Goal: Entertainment & Leisure: Consume media (video, audio)

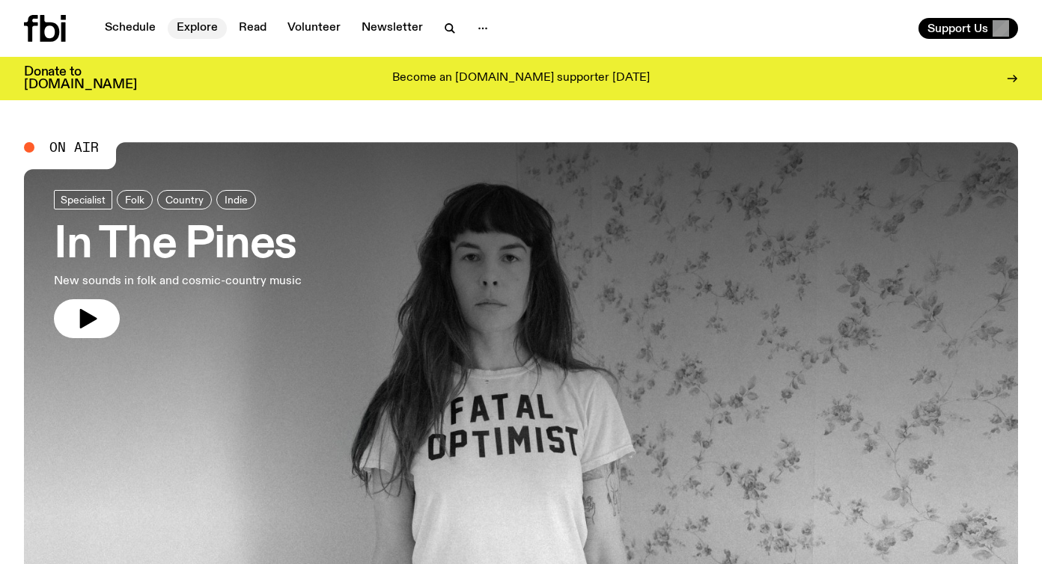
click at [210, 29] on link "Explore" at bounding box center [197, 28] width 59 height 21
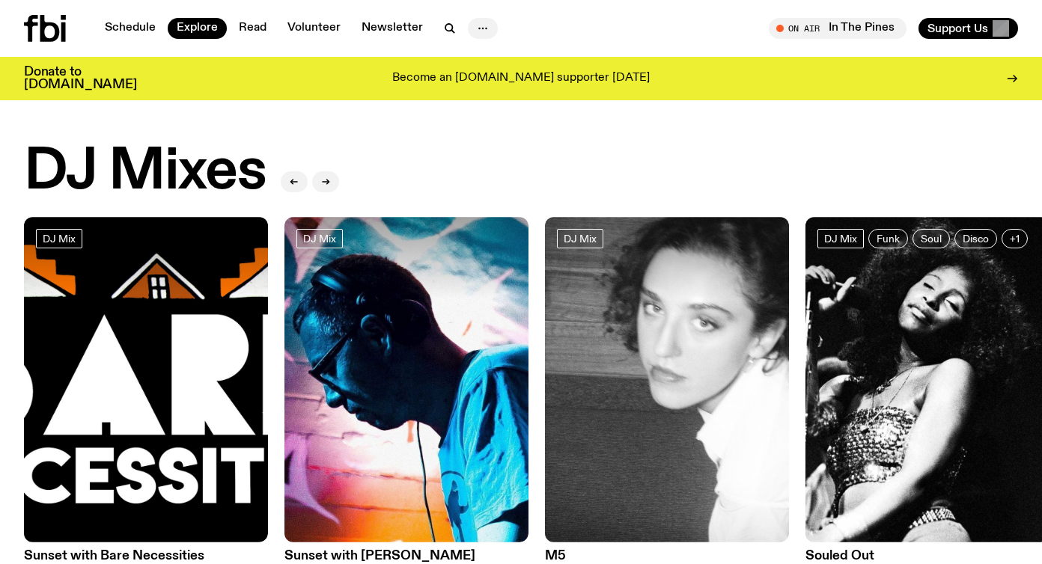
click at [481, 22] on icon "button" at bounding box center [483, 28] width 18 height 18
click at [481, 24] on icon "button" at bounding box center [483, 28] width 18 height 18
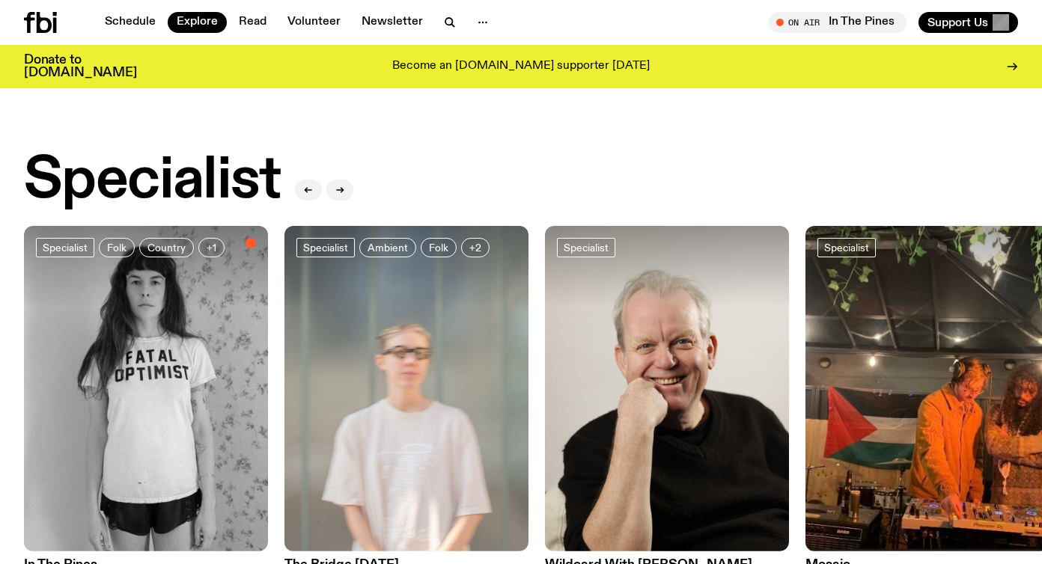
scroll to position [1043, 0]
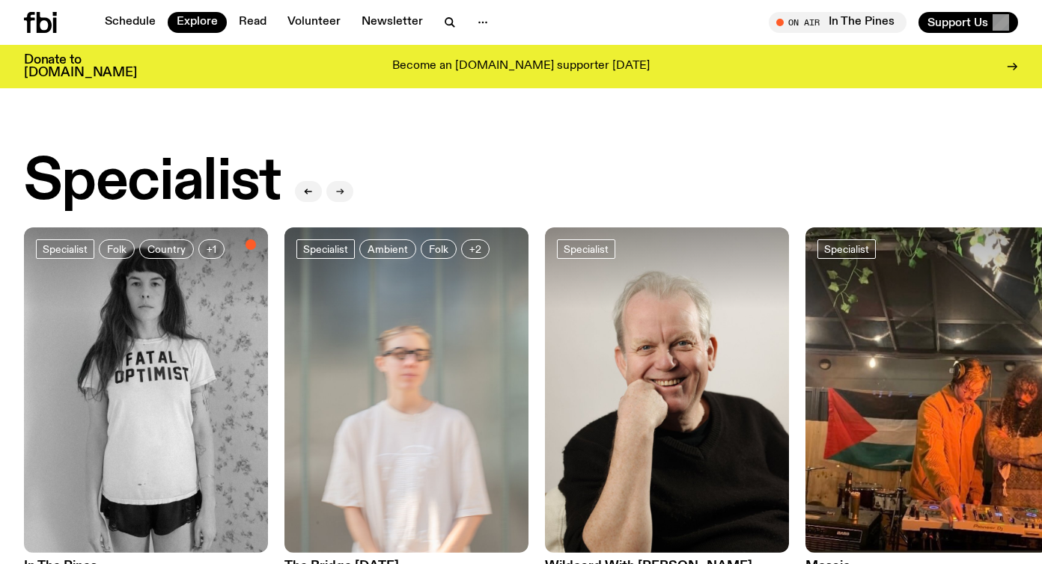
click at [338, 187] on icon "button" at bounding box center [339, 191] width 9 height 9
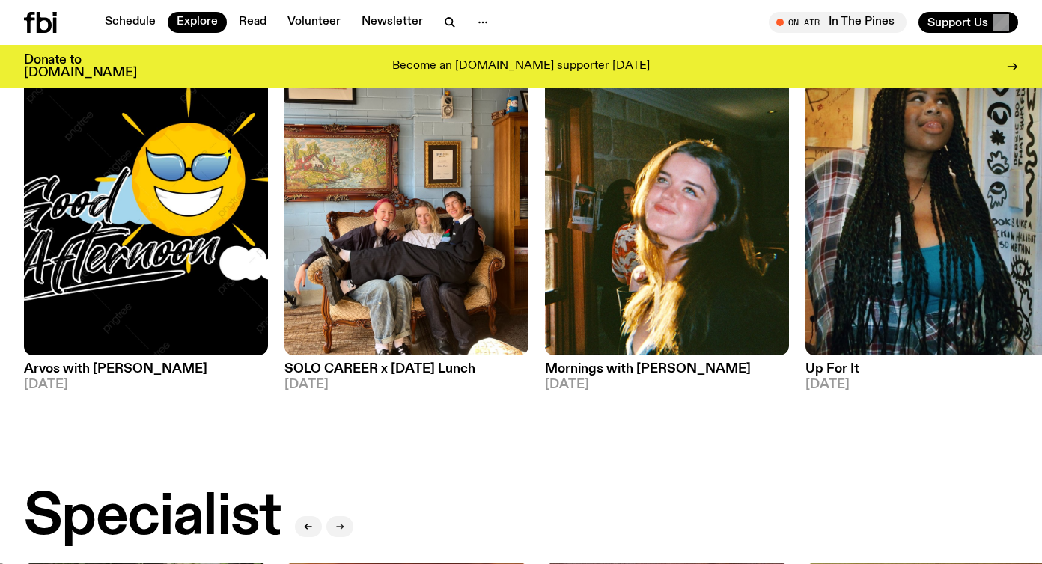
scroll to position [381, 0]
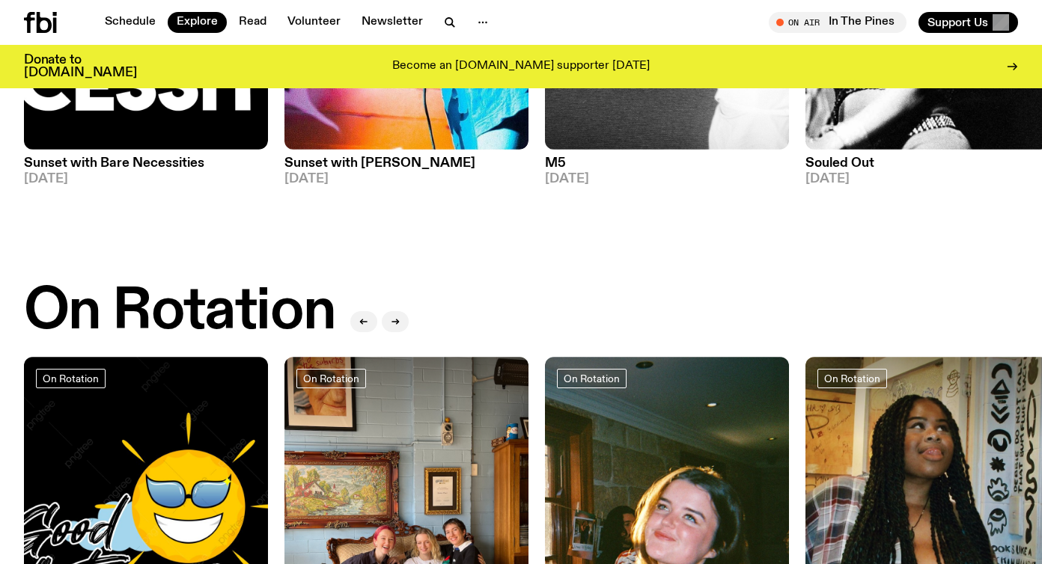
click at [41, 17] on icon at bounding box center [44, 22] width 15 height 21
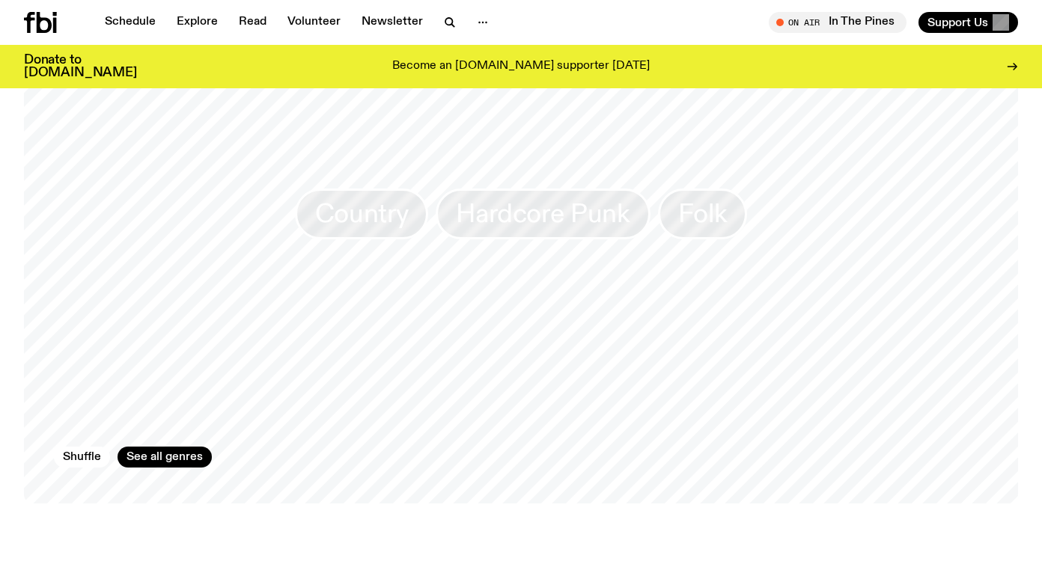
scroll to position [1319, 0]
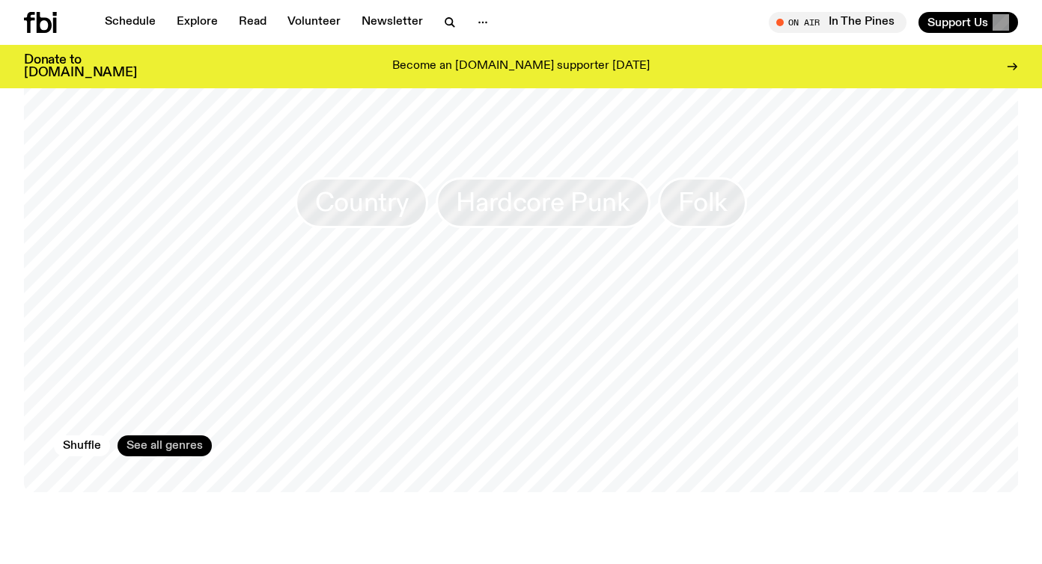
click at [170, 445] on link "See all genres" at bounding box center [164, 446] width 94 height 21
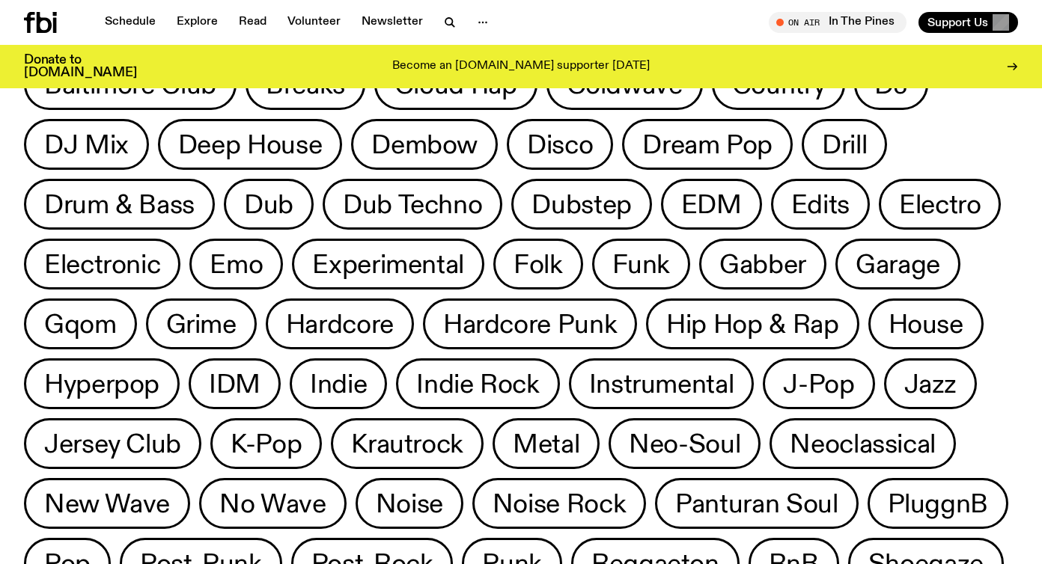
scroll to position [174, 0]
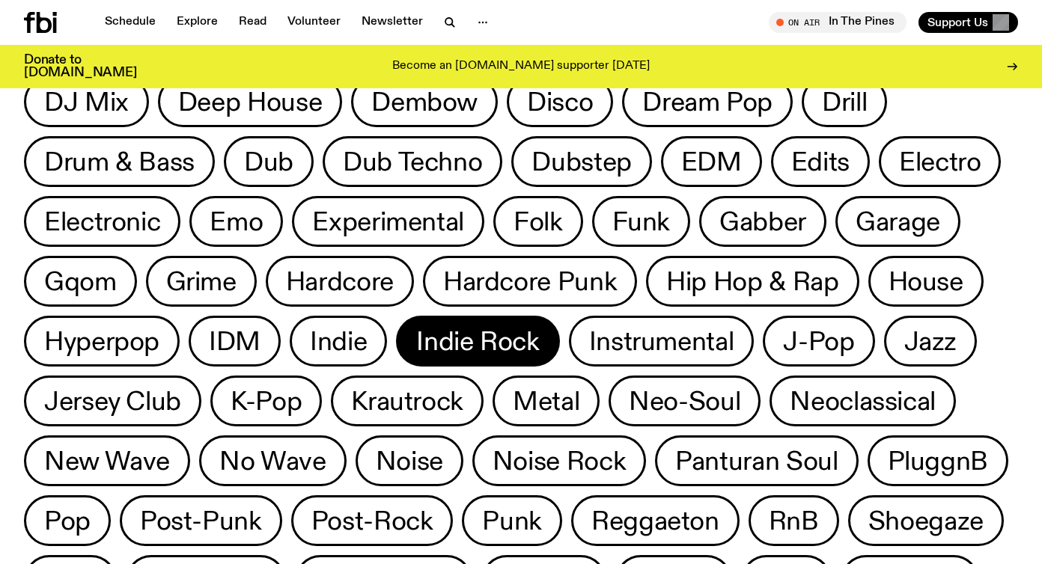
click at [451, 331] on span "Indie Rock" at bounding box center [477, 341] width 123 height 29
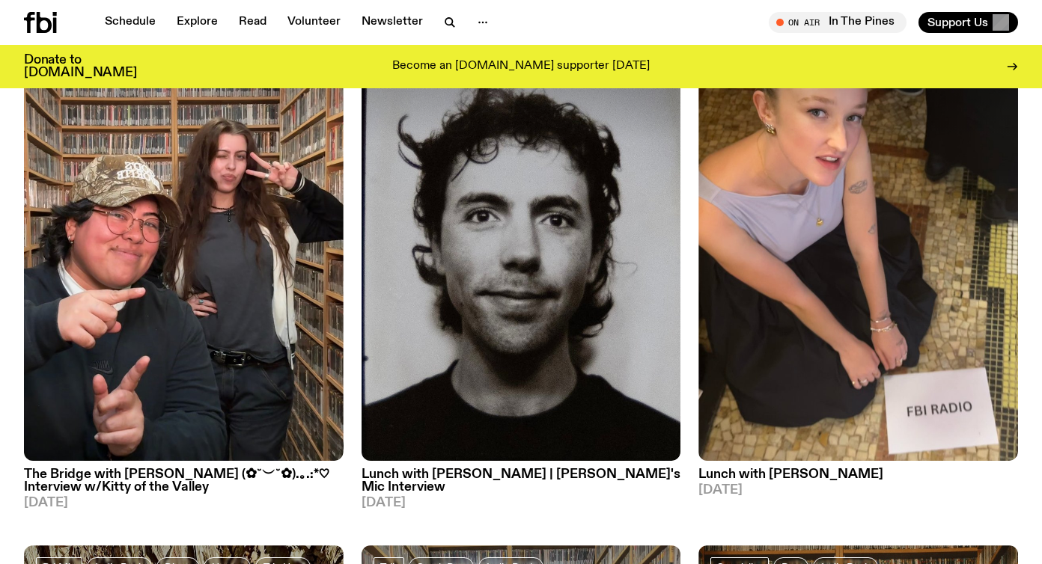
scroll to position [191, 0]
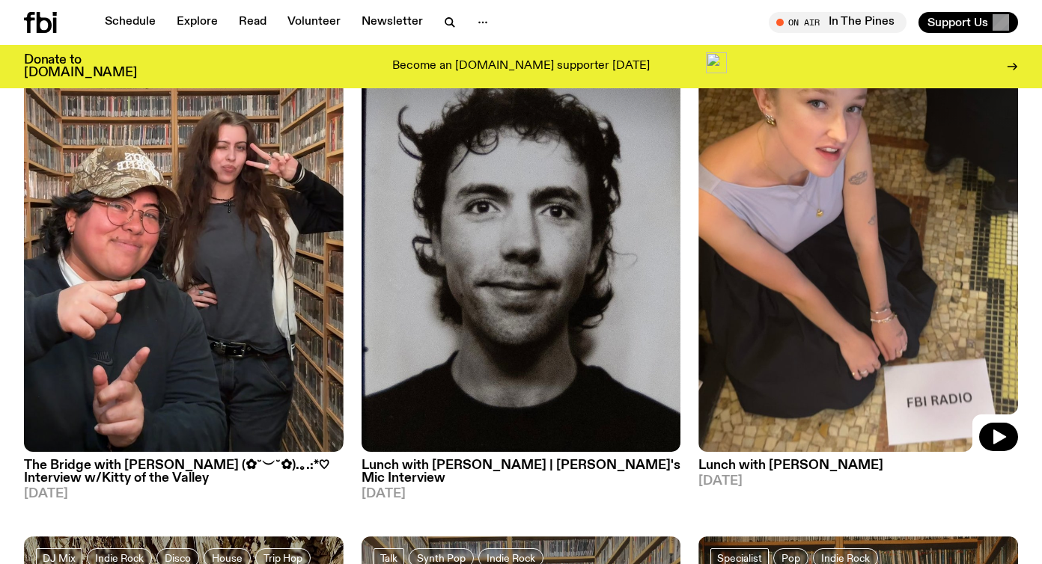
click at [871, 355] on img at bounding box center [858, 239] width 320 height 426
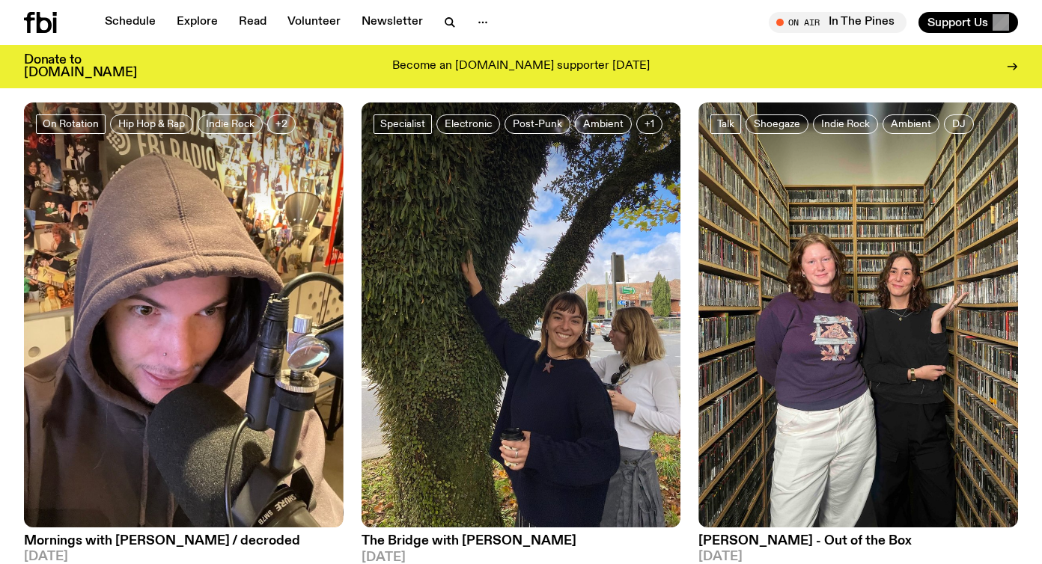
scroll to position [1137, 0]
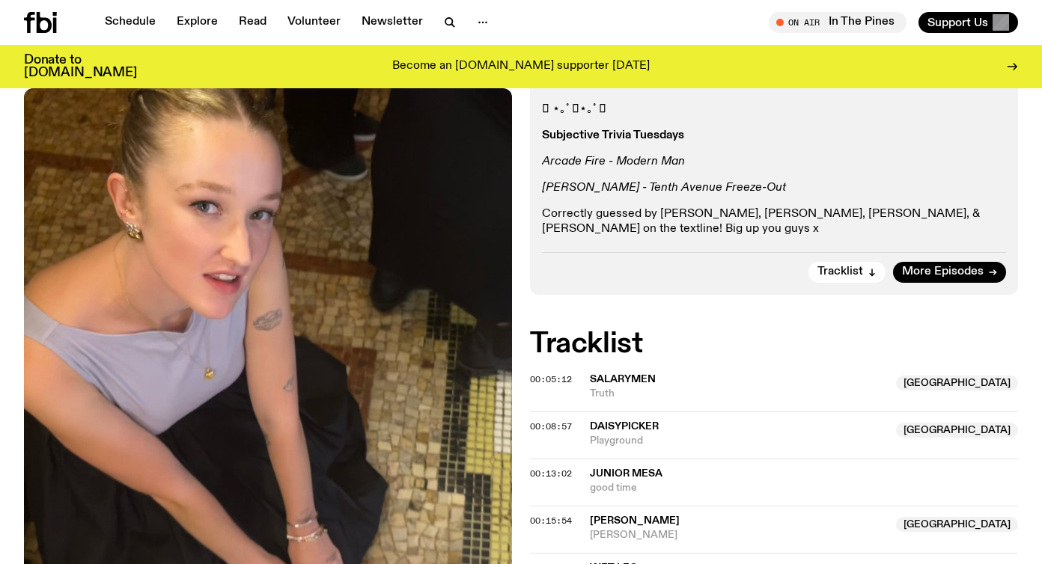
scroll to position [296, 0]
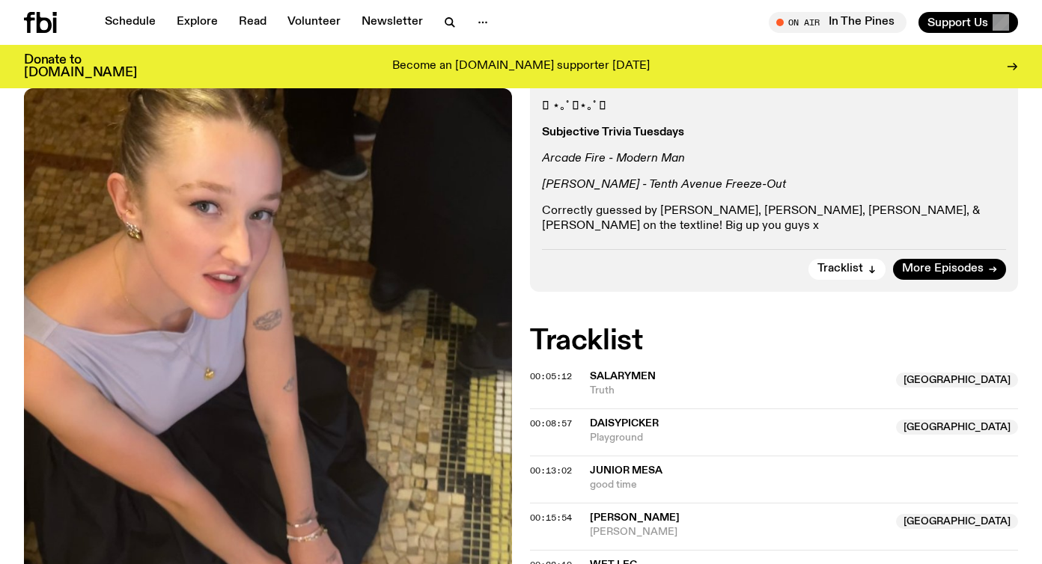
click at [617, 384] on span "Truth" at bounding box center [738, 391] width 297 height 14
click at [543, 370] on span "00:05:12" at bounding box center [551, 376] width 42 height 12
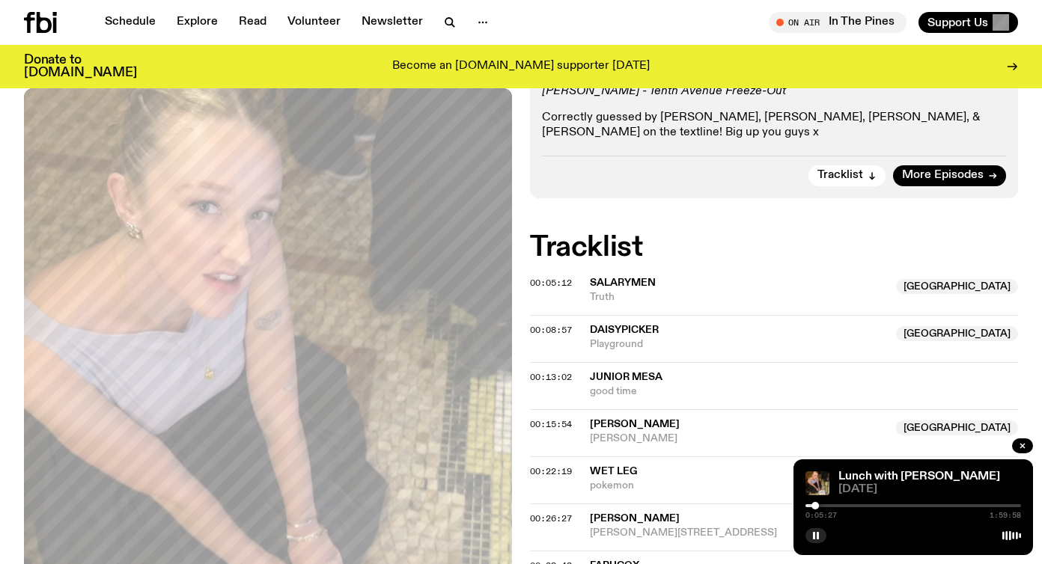
scroll to position [379, 0]
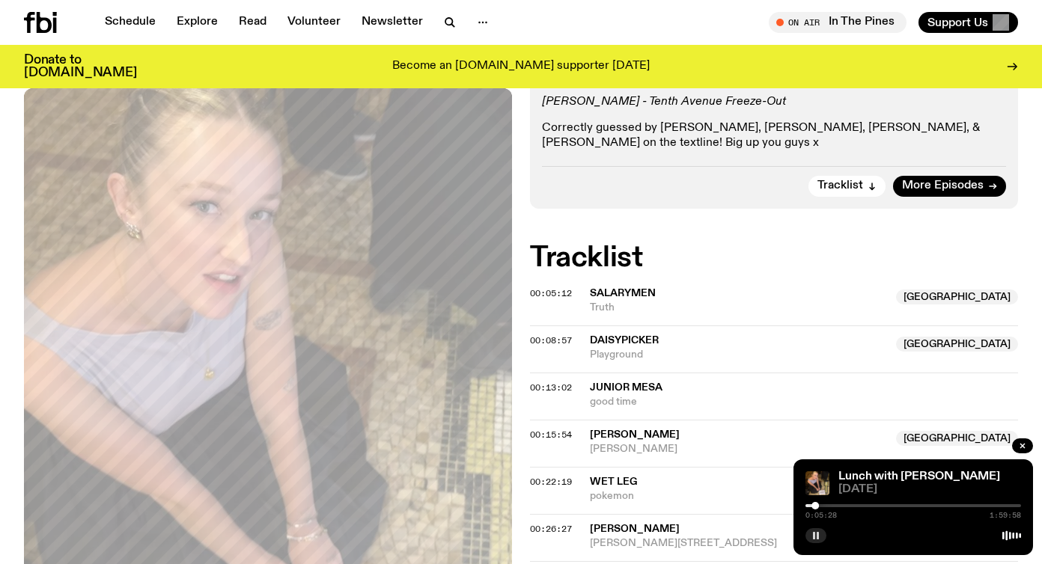
click at [816, 535] on rect "button" at bounding box center [817, 535] width 2 height 7
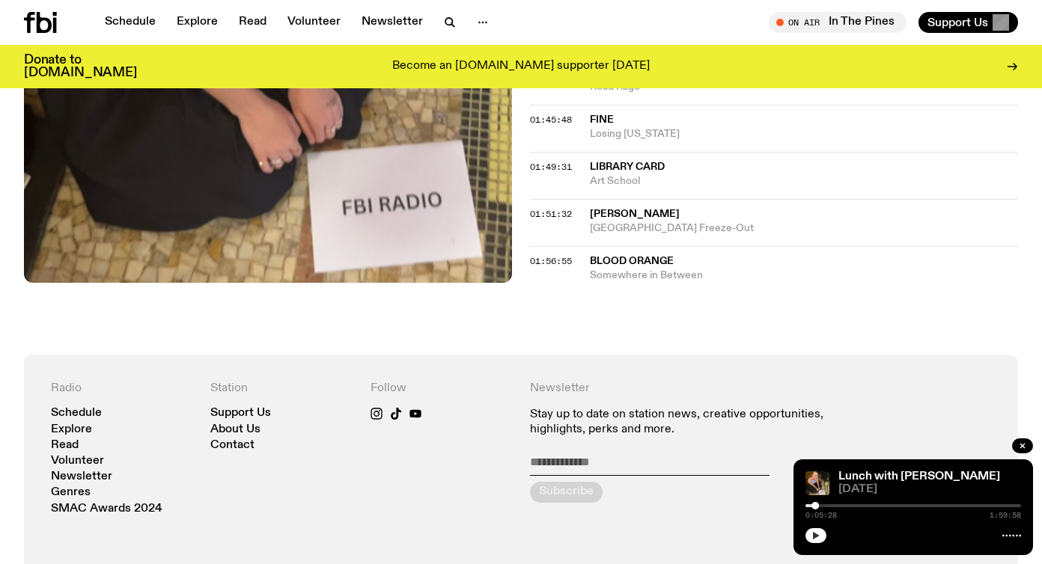
scroll to position [1682, 0]
